Goal: Navigation & Orientation: Understand site structure

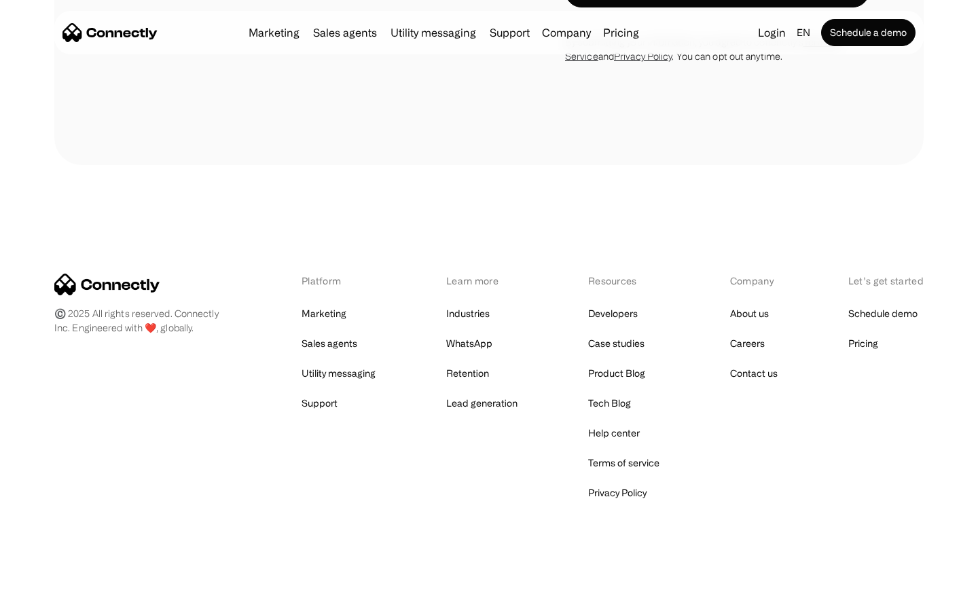
scroll to position [4146, 0]
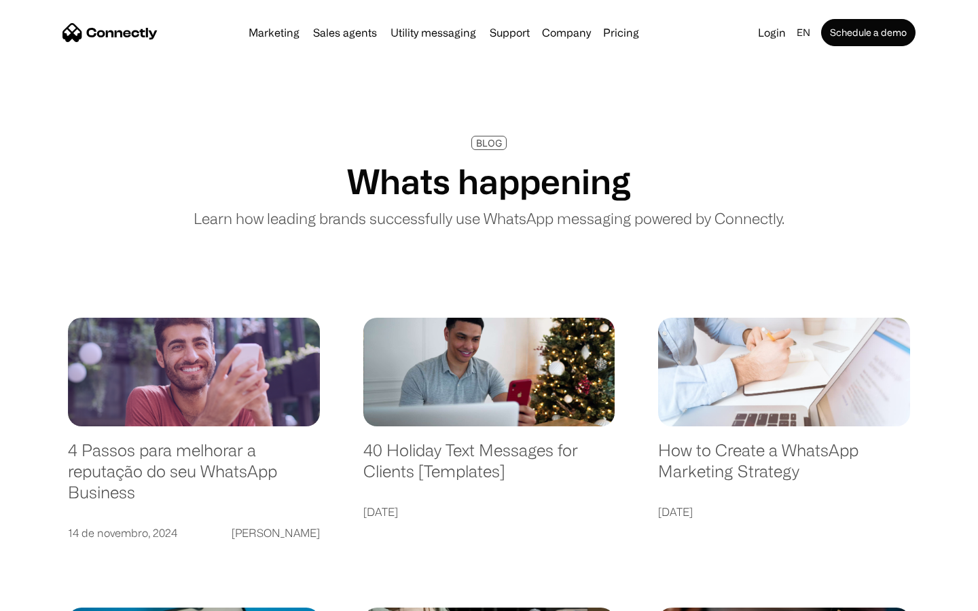
scroll to position [2608, 0]
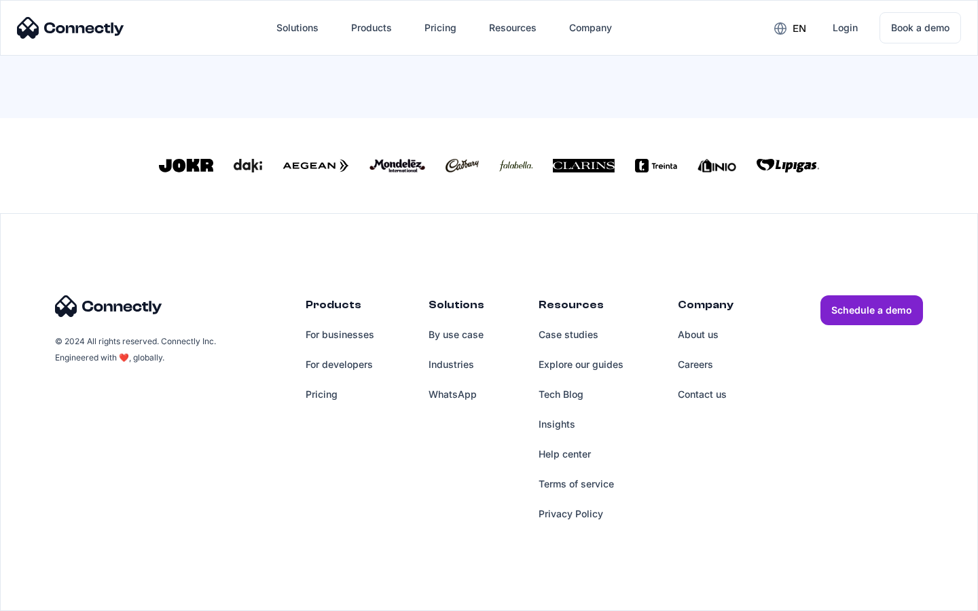
scroll to position [595, 0]
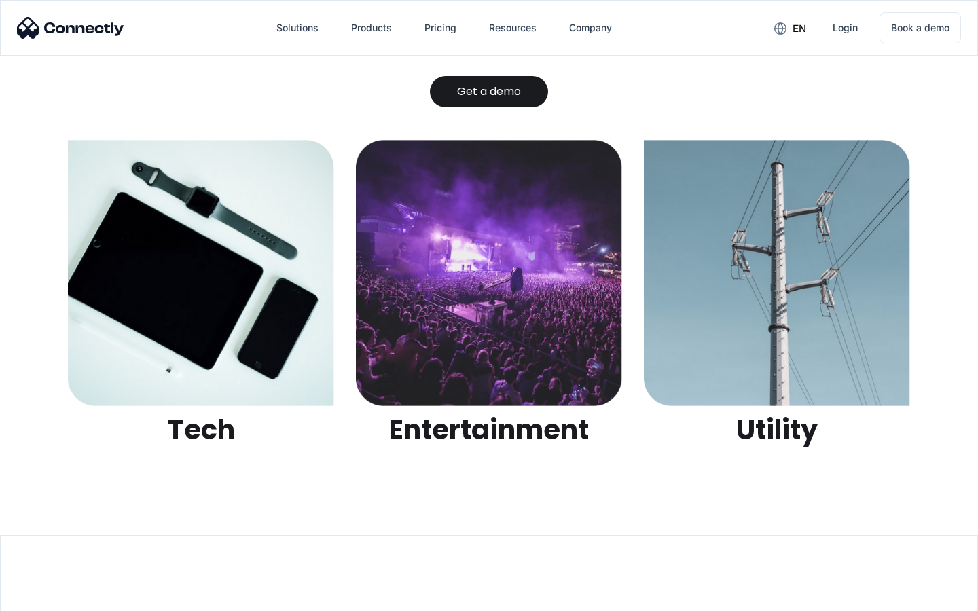
scroll to position [4283, 0]
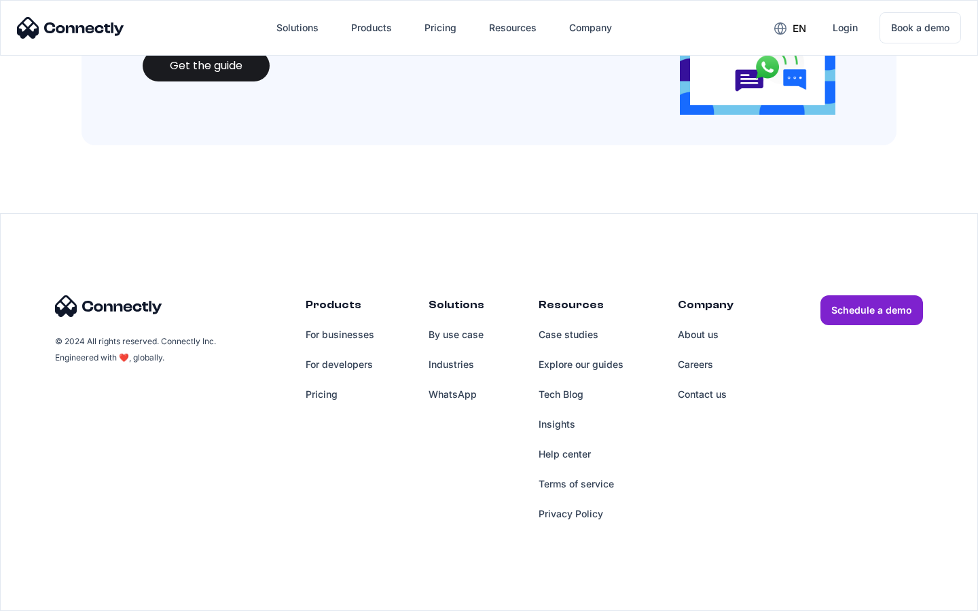
scroll to position [1476, 0]
